Goal: Information Seeking & Learning: Learn about a topic

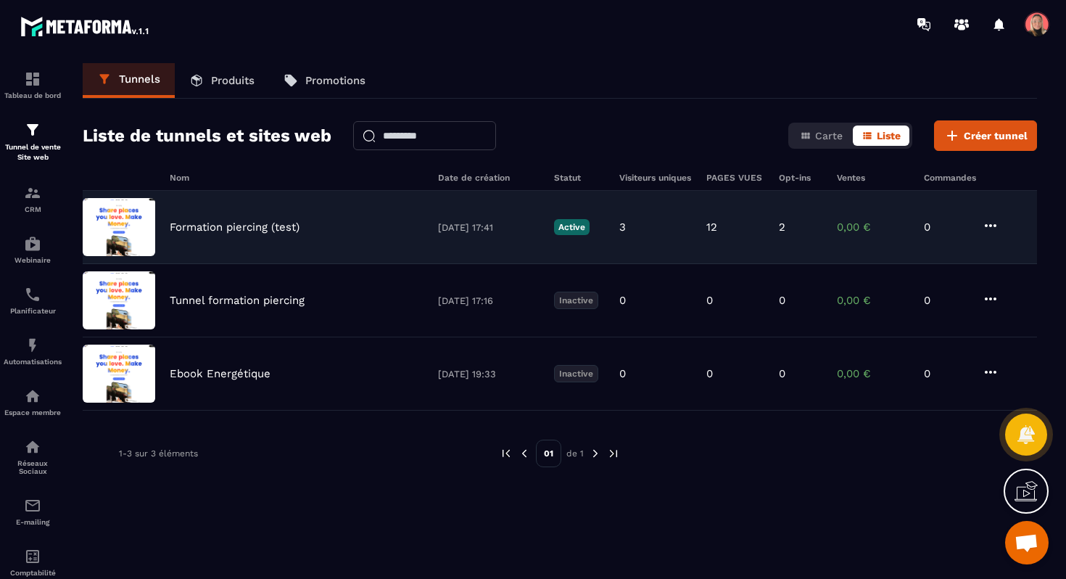
click at [210, 226] on p "Formation piercing (test)" at bounding box center [235, 226] width 130 height 13
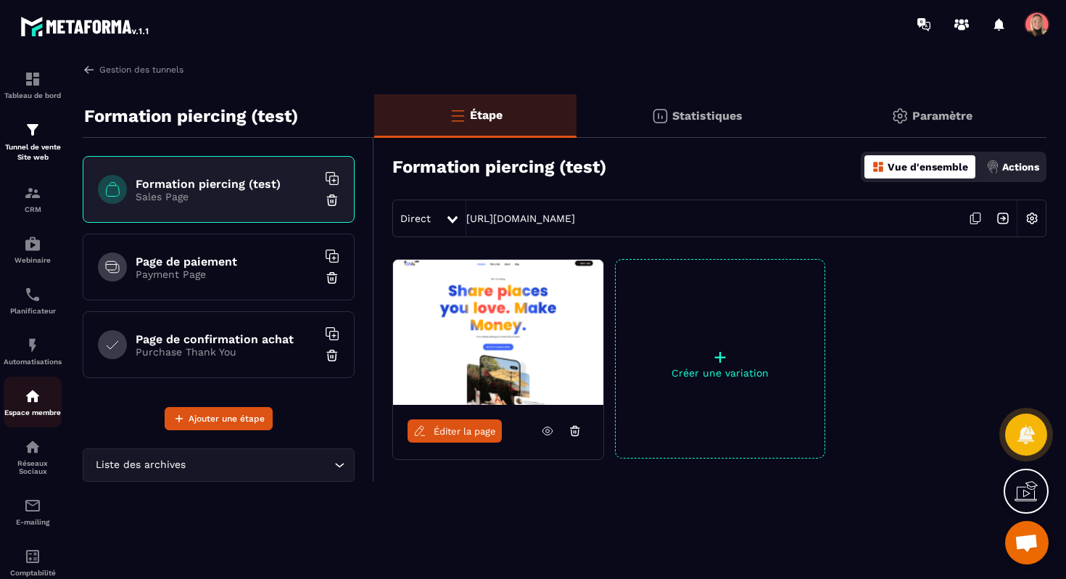
click at [35, 413] on p "Espace membre" at bounding box center [33, 412] width 58 height 8
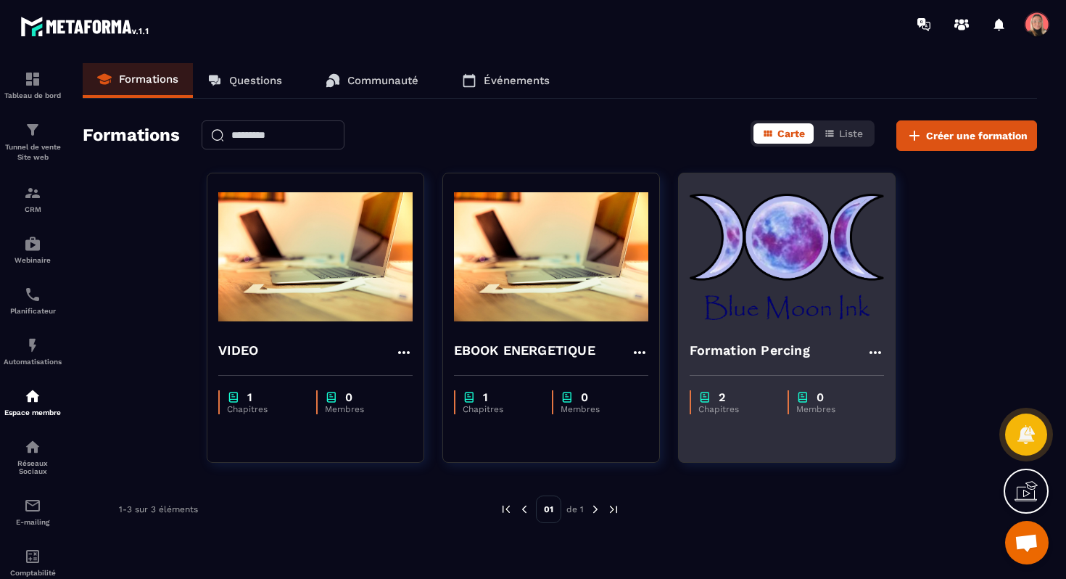
click at [792, 360] on h4 "Formation Percing" at bounding box center [750, 350] width 120 height 20
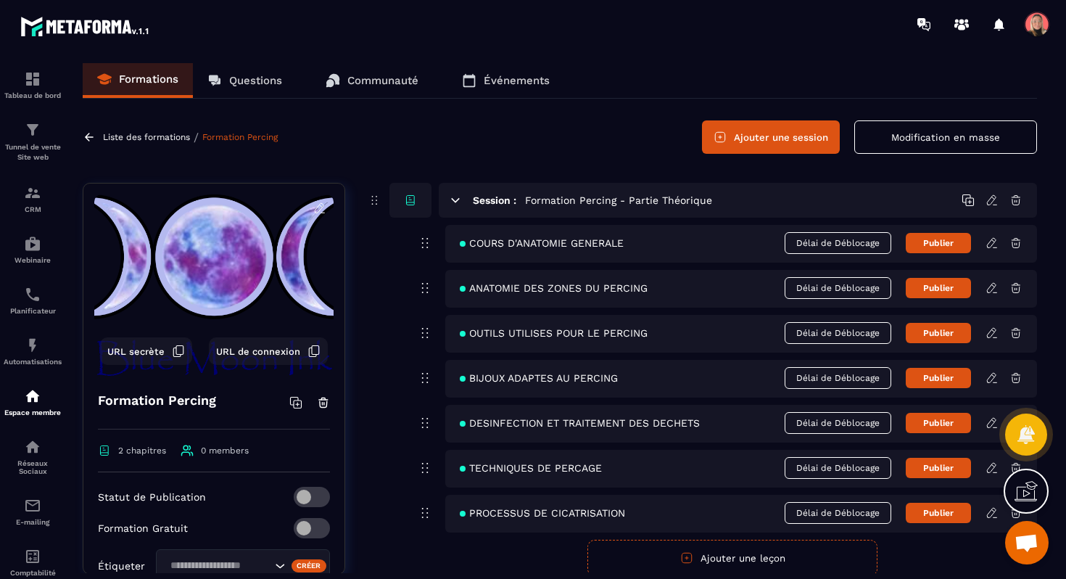
click at [595, 247] on span "COURS D'ANATOMIE GENERALE" at bounding box center [542, 243] width 164 height 12
click at [96, 137] on link at bounding box center [91, 137] width 17 height 13
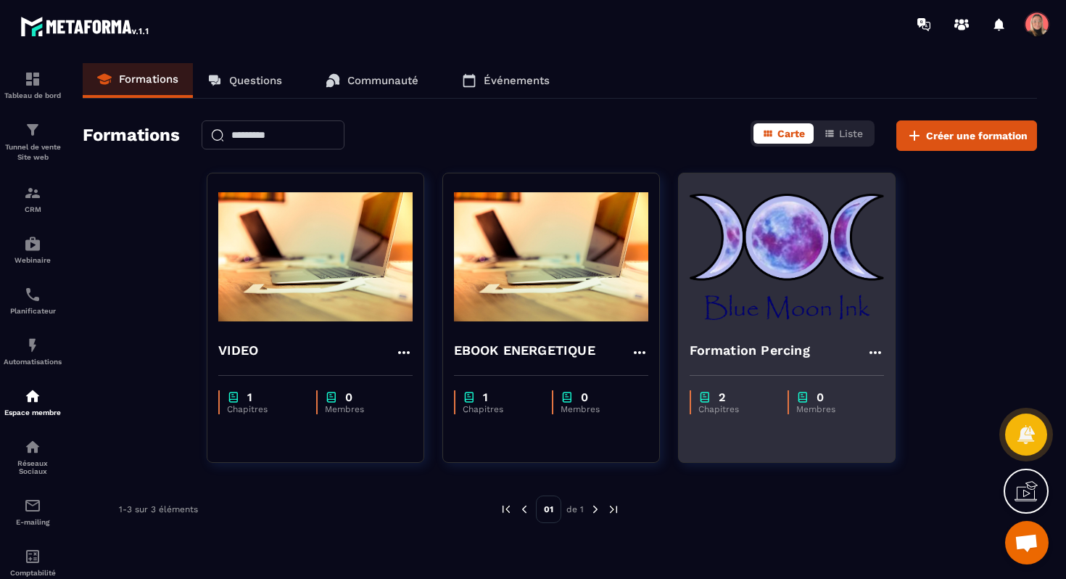
click at [740, 394] on div "2" at bounding box center [735, 397] width 75 height 14
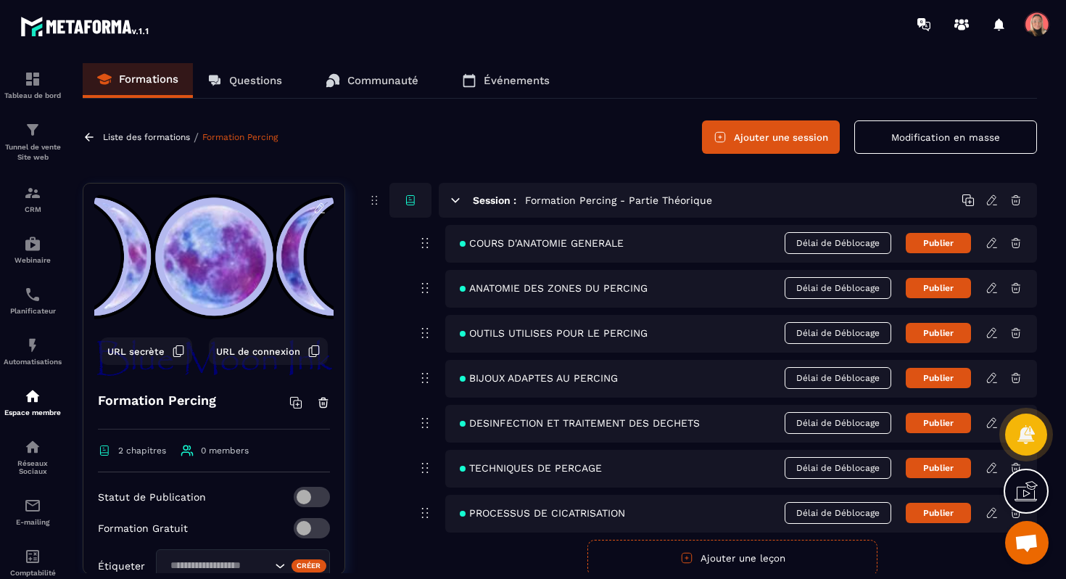
click at [457, 201] on icon at bounding box center [455, 200] width 13 height 13
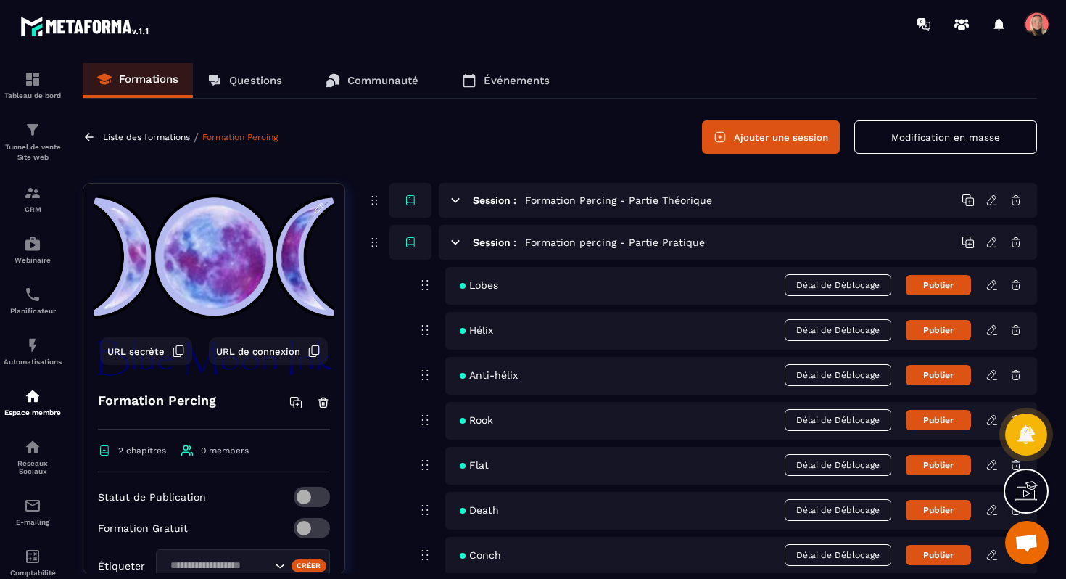
click at [457, 201] on icon at bounding box center [455, 200] width 13 height 13
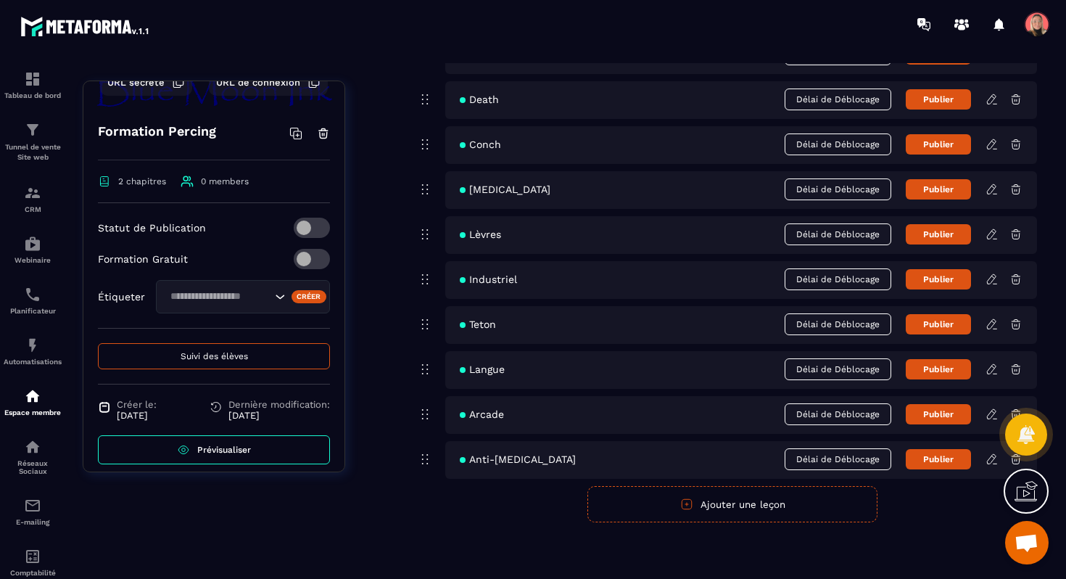
scroll to position [181, 0]
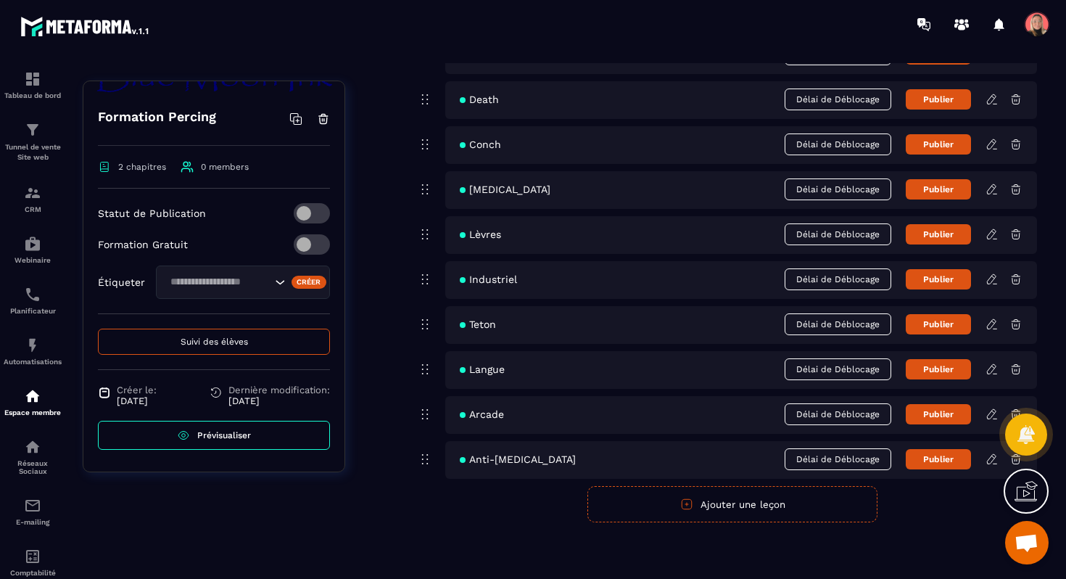
click at [228, 442] on link "Prévisualiser" at bounding box center [214, 435] width 232 height 29
click at [33, 400] on img at bounding box center [32, 395] width 17 height 17
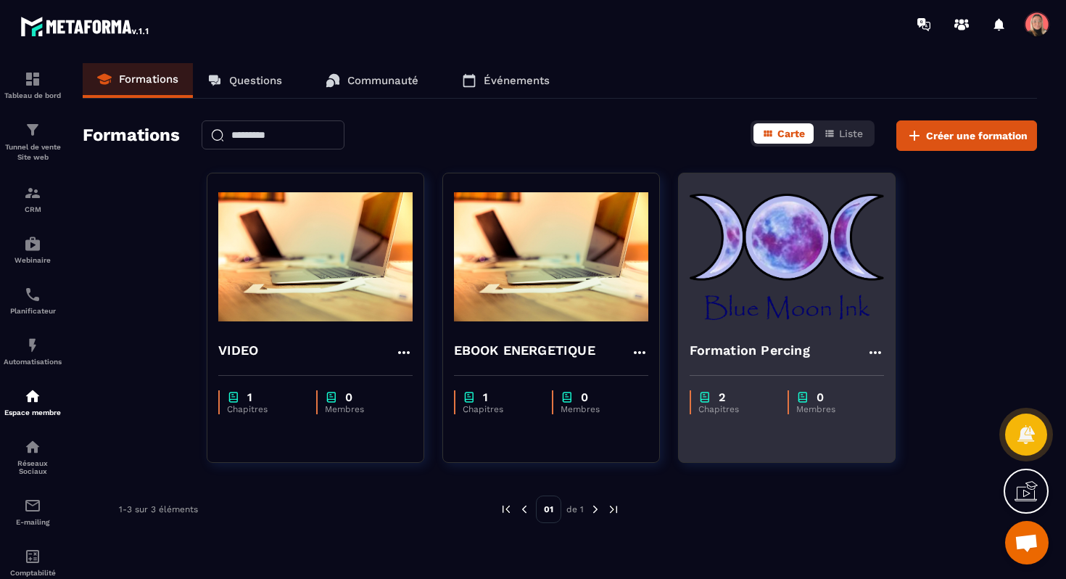
click at [807, 351] on h4 "Formation Percing" at bounding box center [750, 350] width 120 height 20
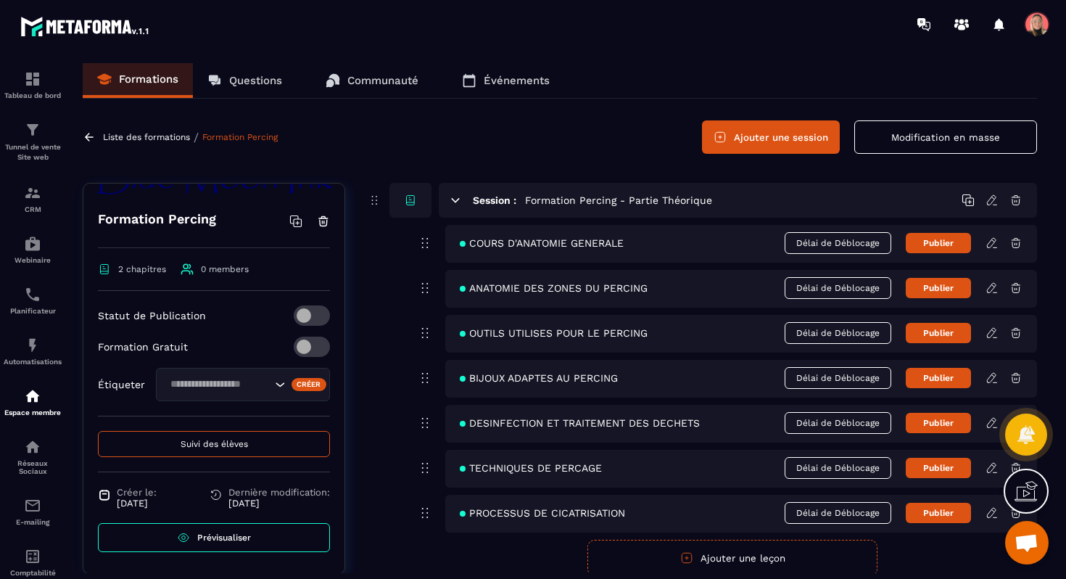
scroll to position [97, 0]
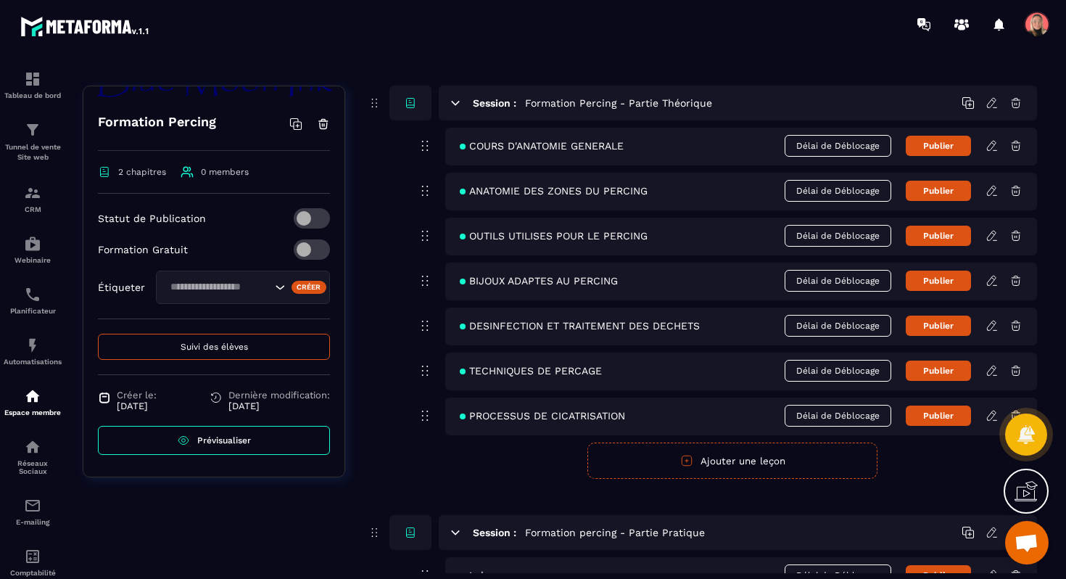
click at [182, 449] on link "Prévisualiser" at bounding box center [214, 440] width 232 height 29
